Goal: Go to known website: Access a specific website the user already knows

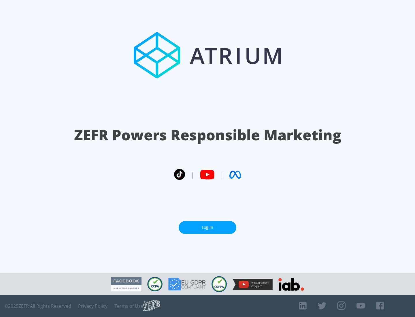
click at [207, 225] on link "Log In" at bounding box center [208, 227] width 58 height 13
